Goal: Information Seeking & Learning: Understand process/instructions

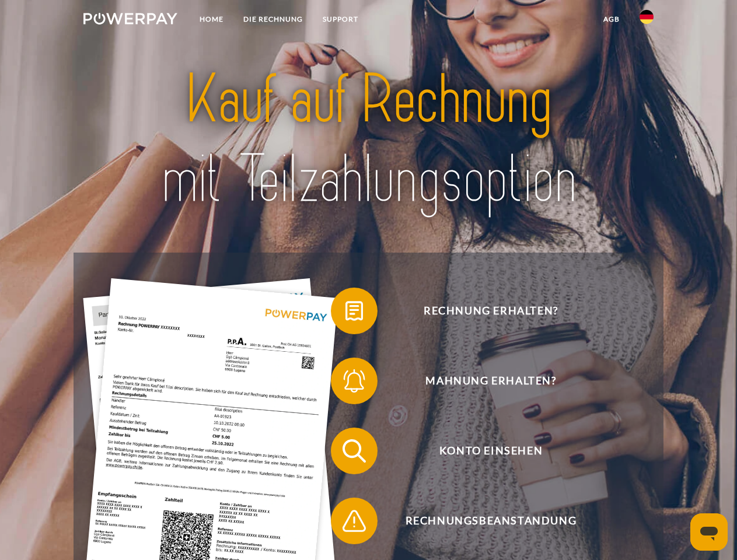
click at [130, 20] on img at bounding box center [130, 19] width 94 height 12
click at [647, 20] on img at bounding box center [647, 17] width 14 height 14
click at [611, 19] on link "agb" at bounding box center [611, 19] width 36 height 21
click at [345, 313] on span at bounding box center [337, 311] width 58 height 58
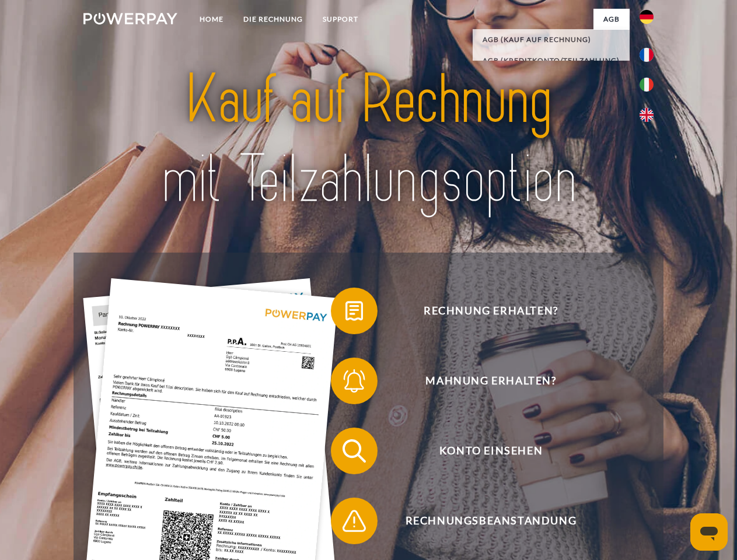
click at [345, 383] on span at bounding box center [337, 381] width 58 height 58
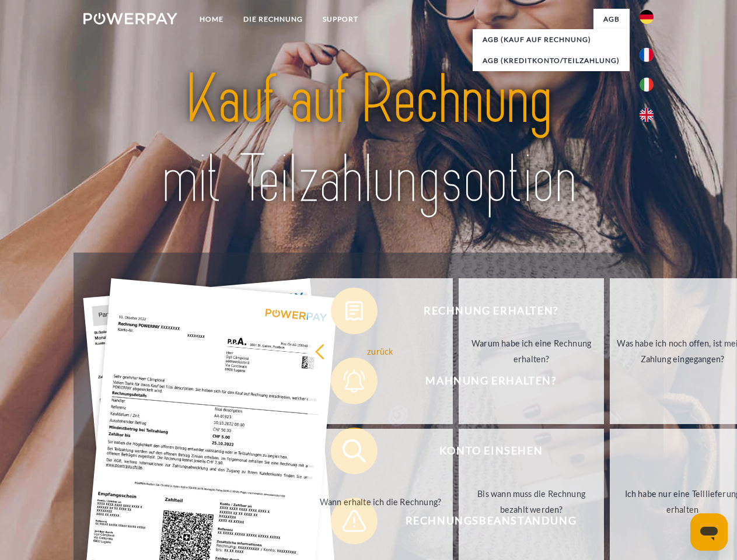
click at [459, 453] on link "Bis wann muss die Rechnung bezahlt werden?" at bounding box center [531, 502] width 145 height 146
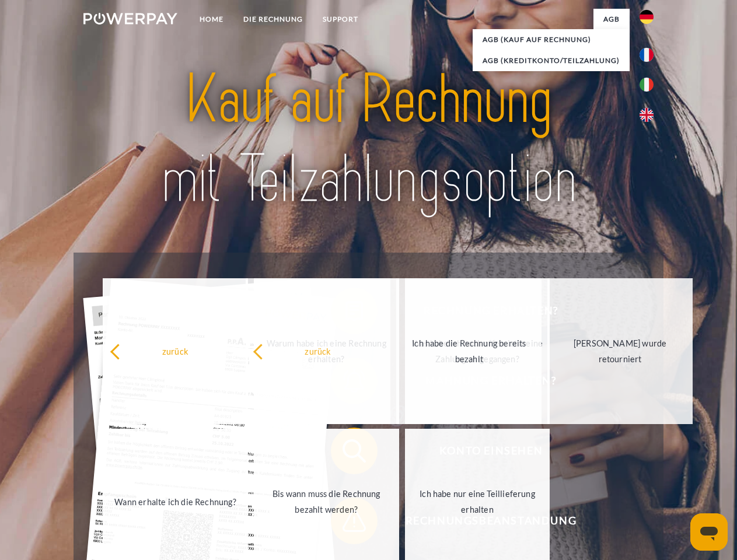
click at [345, 523] on span at bounding box center [337, 521] width 58 height 58
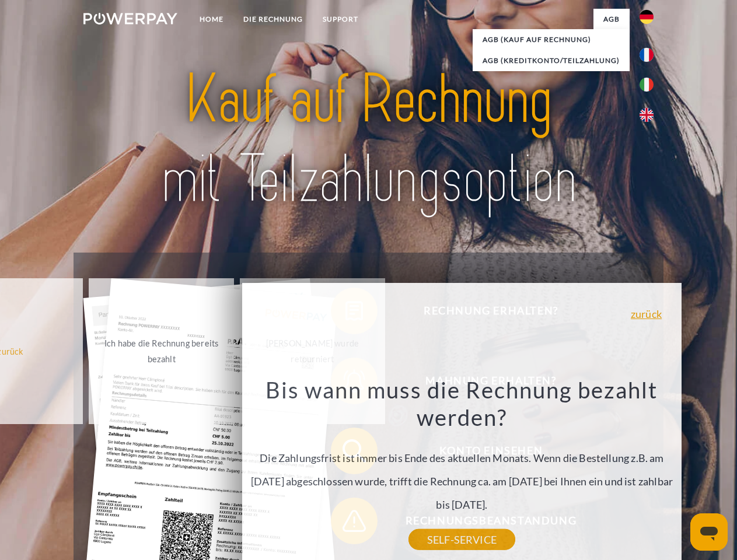
click at [709, 532] on icon "Messaging-Fenster öffnen" at bounding box center [709, 534] width 18 height 14
